Goal: Find contact information: Find contact information

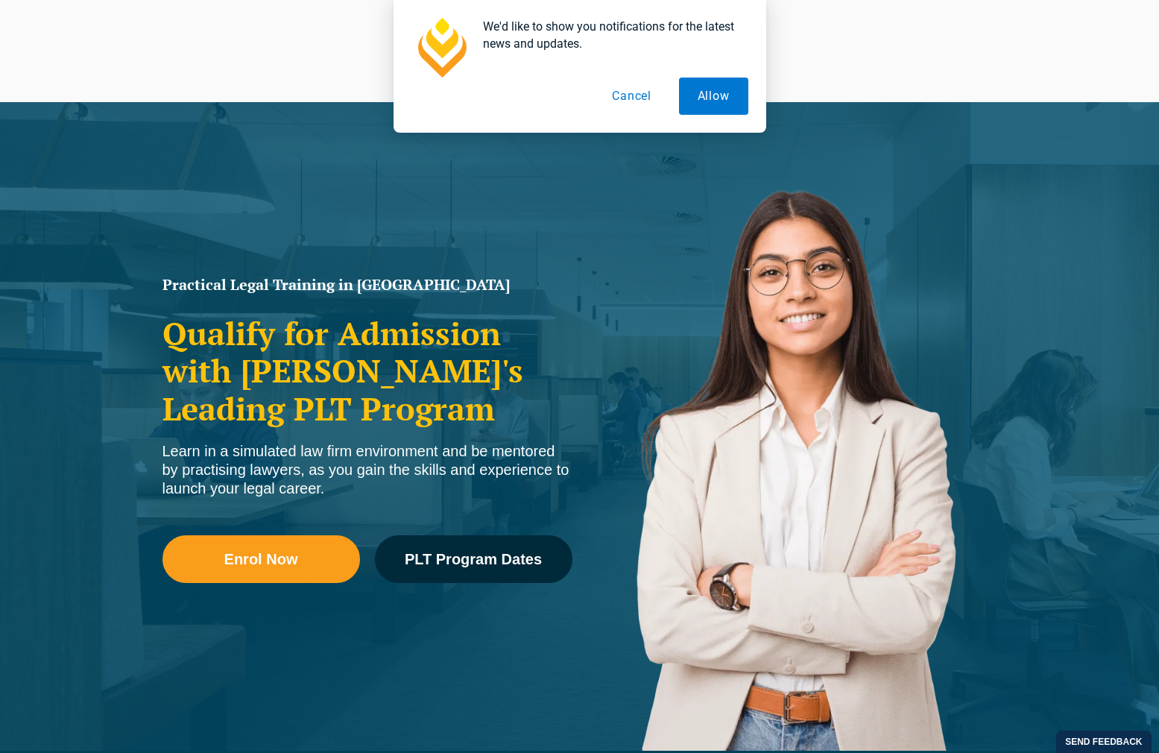
click at [632, 104] on button "Cancel" at bounding box center [631, 96] width 77 height 37
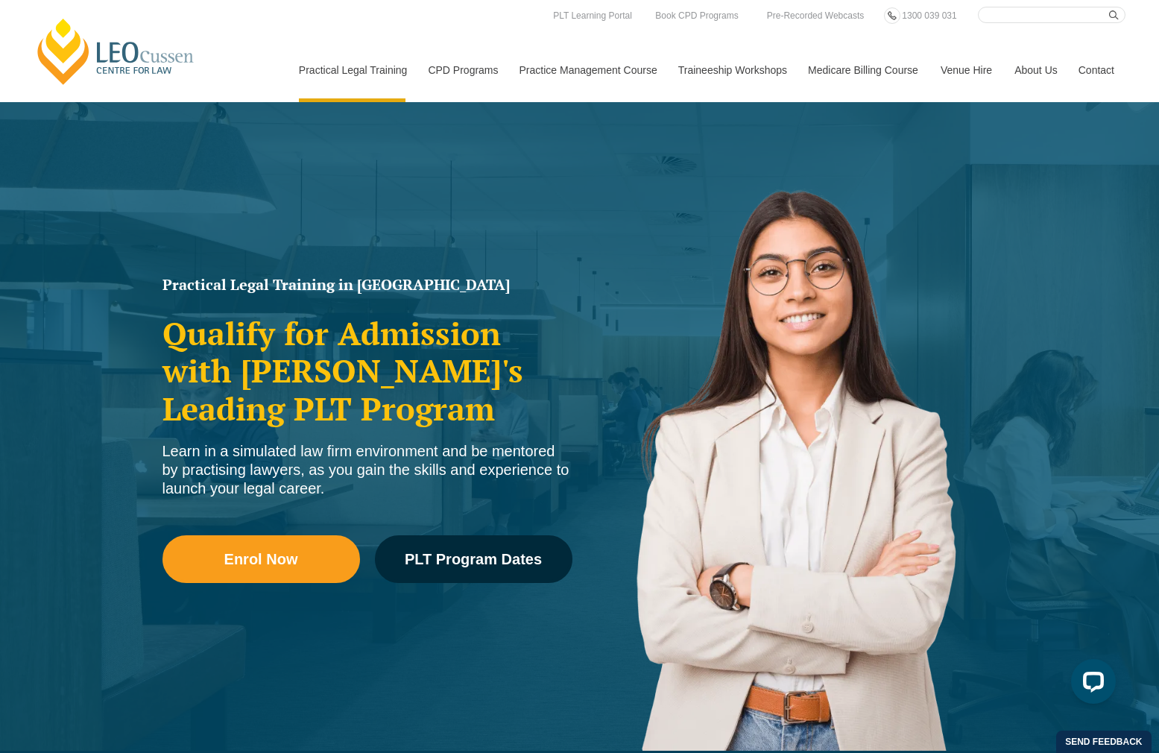
click at [1097, 72] on link "Contact" at bounding box center [1096, 70] width 58 height 64
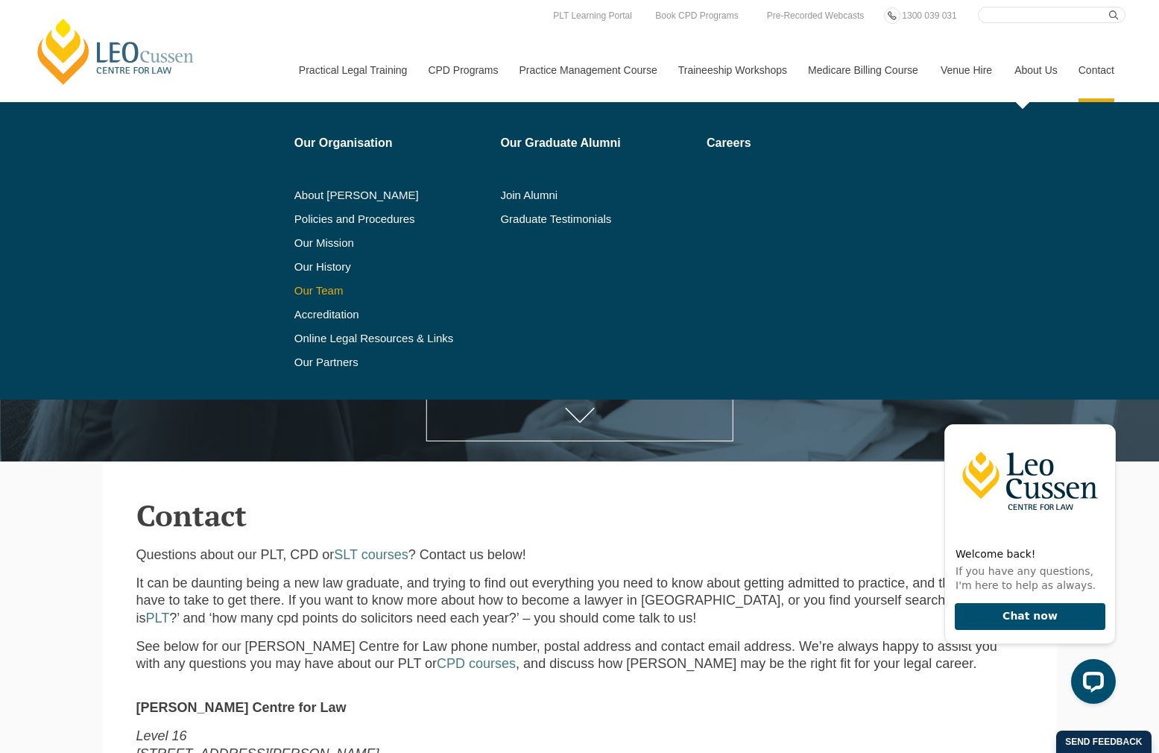
click at [309, 293] on link "Our Team" at bounding box center [392, 291] width 196 height 12
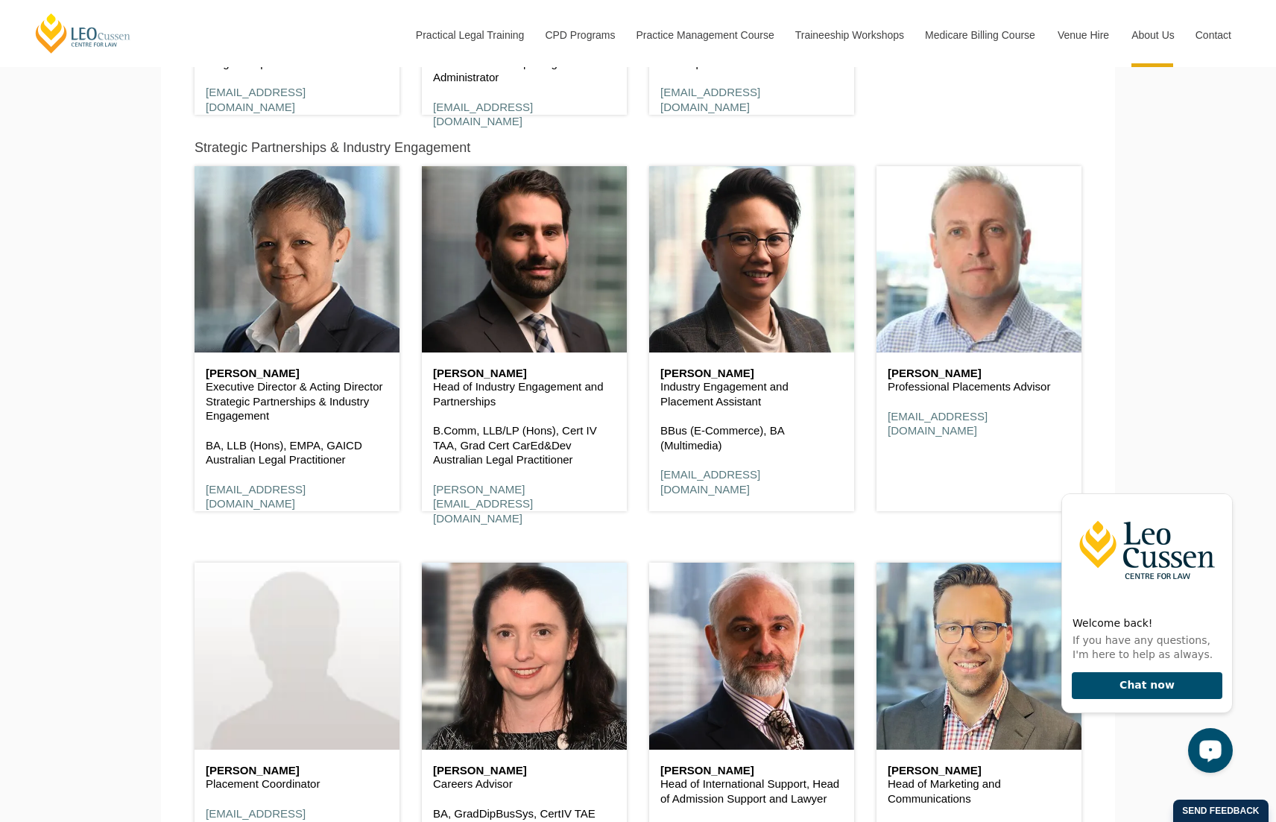
scroll to position [5952, 0]
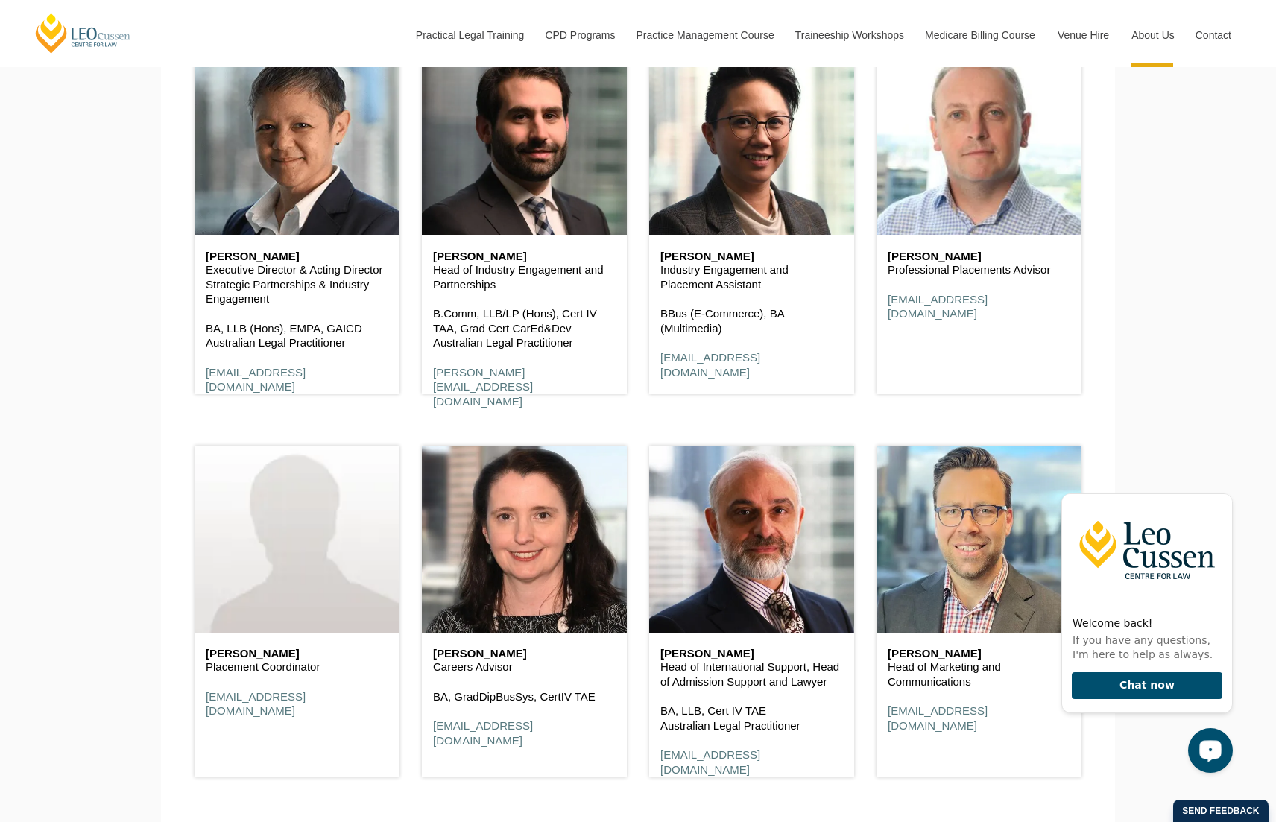
click at [1158, 489] on icon "Hide greeting" at bounding box center [1224, 481] width 18 height 18
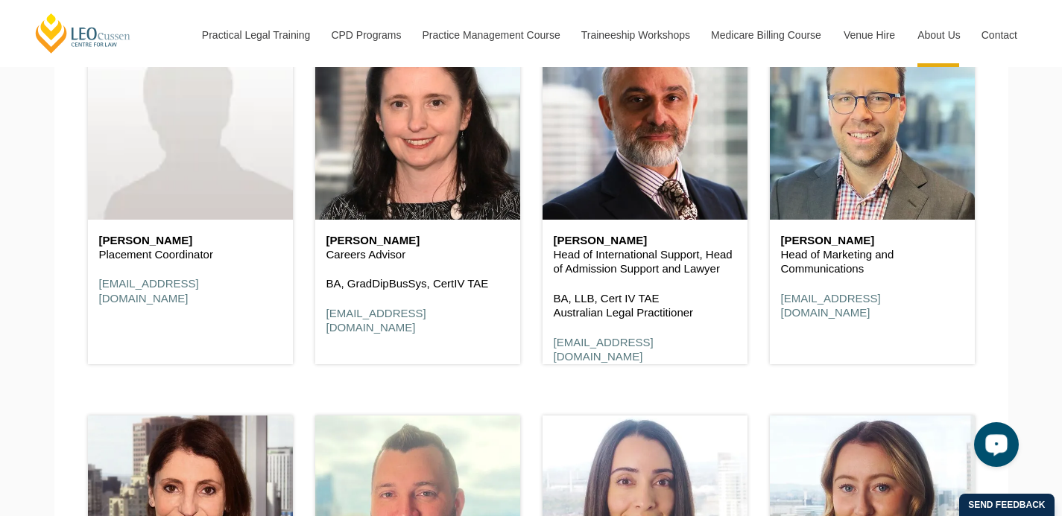
scroll to position [1564, 0]
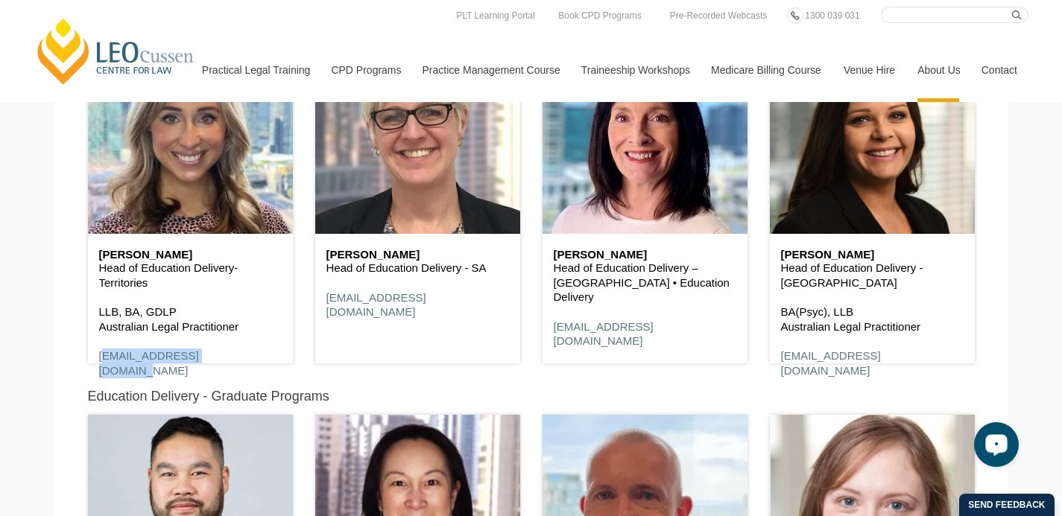
drag, startPoint x: 221, startPoint y: 347, endPoint x: 95, endPoint y: 348, distance: 126.0
click at [95, 348] on div "Tiffany Long Head of Education Delivery-Territories LLB, BA, GDLP Australian Le…" at bounding box center [190, 313] width 205 height 159
copy link "tlong@leocussen.edu.au"
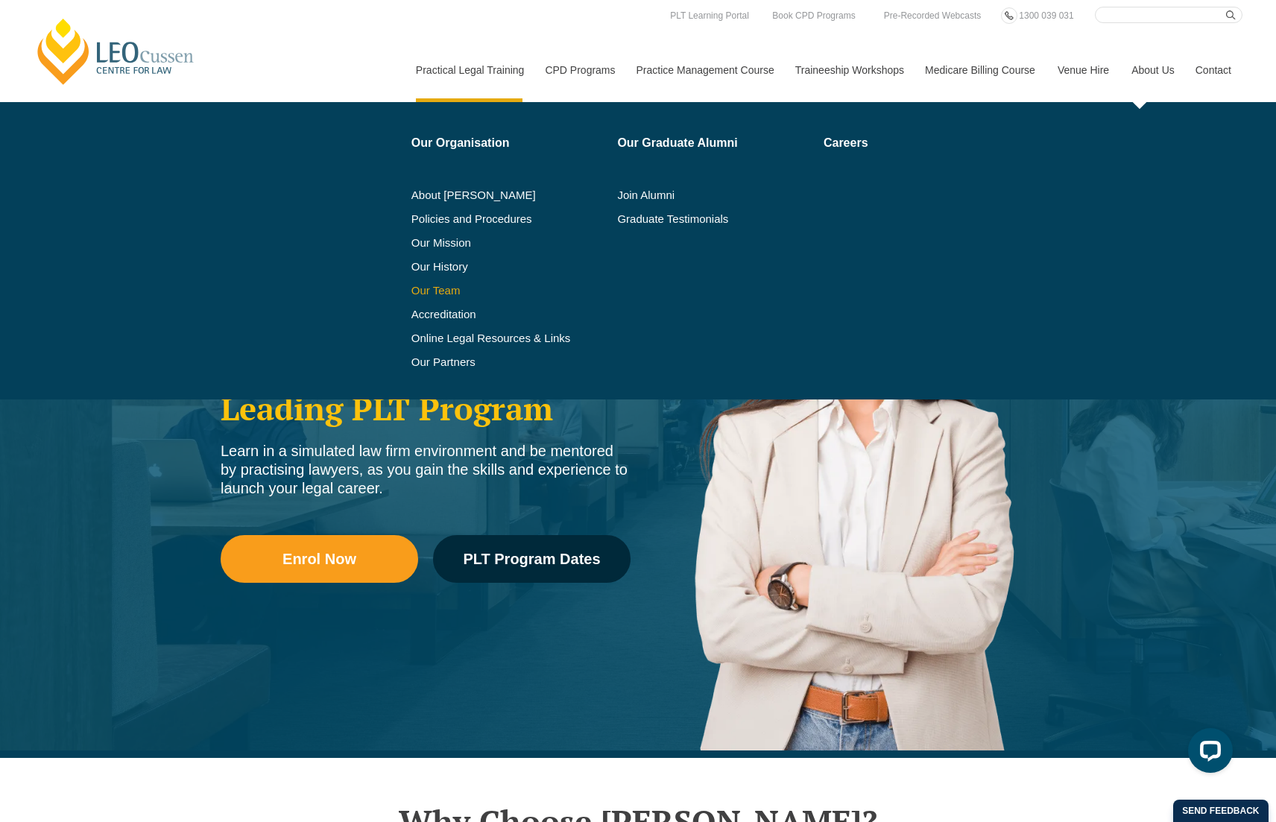
click at [433, 293] on link "Our Team" at bounding box center [509, 291] width 196 height 12
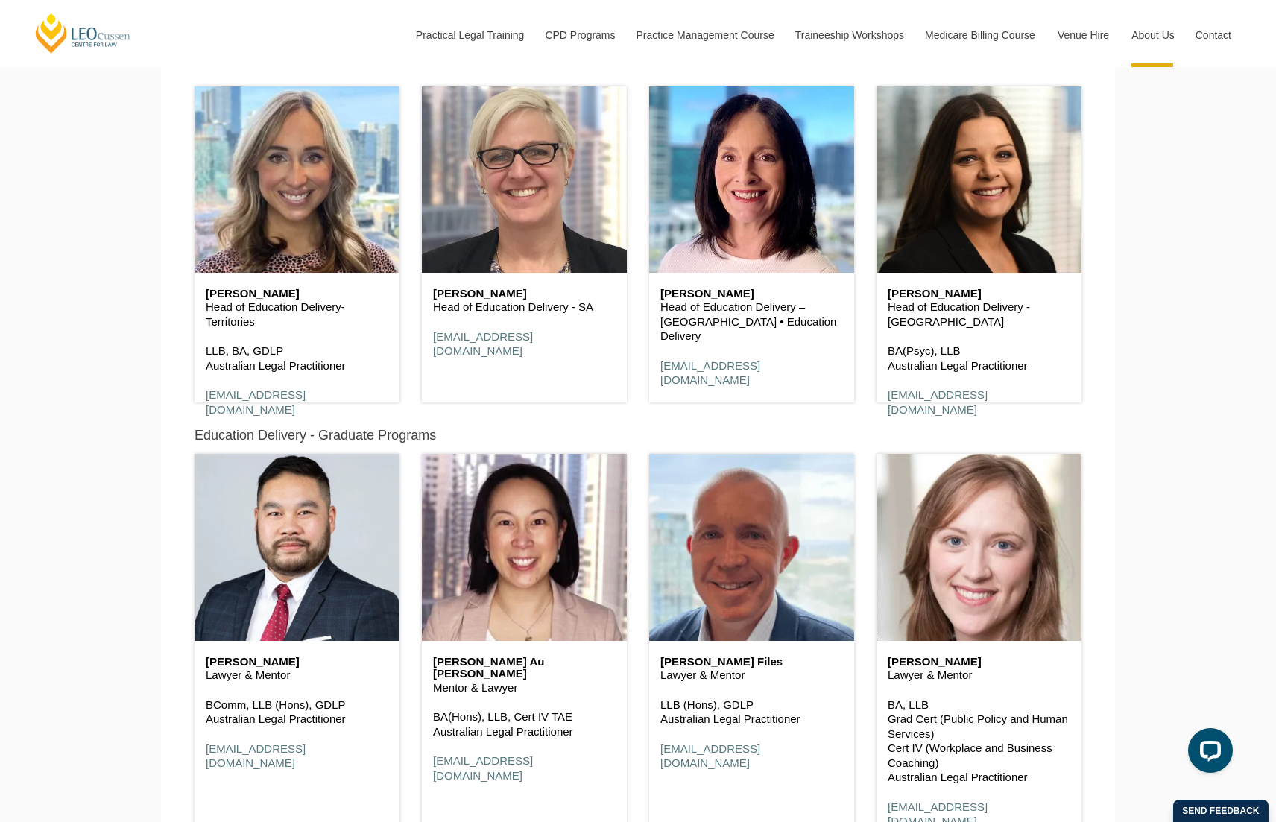
scroll to position [1505, 0]
